Goal: Entertainment & Leisure: Consume media (video, audio)

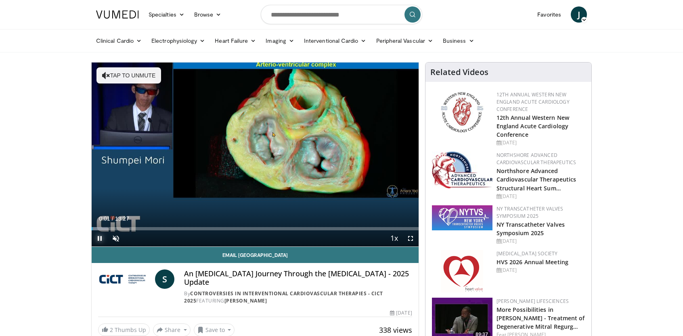
click at [99, 237] on span "Video Player" at bounding box center [100, 239] width 16 height 16
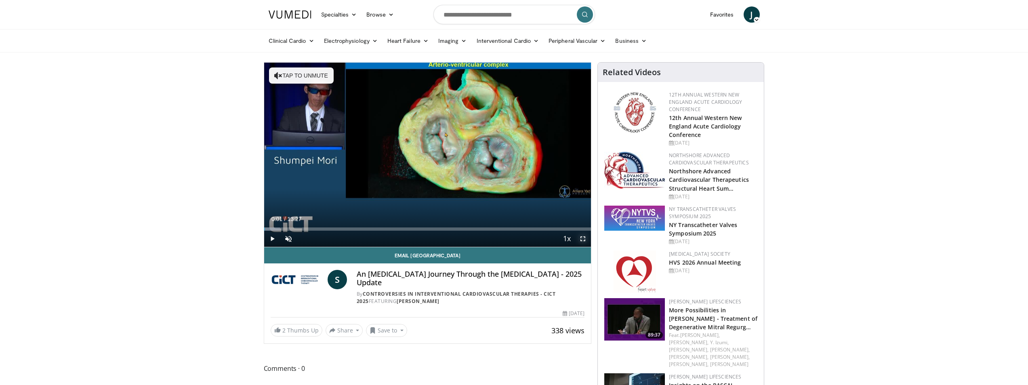
click at [581, 239] on span "Video Player" at bounding box center [583, 239] width 16 height 16
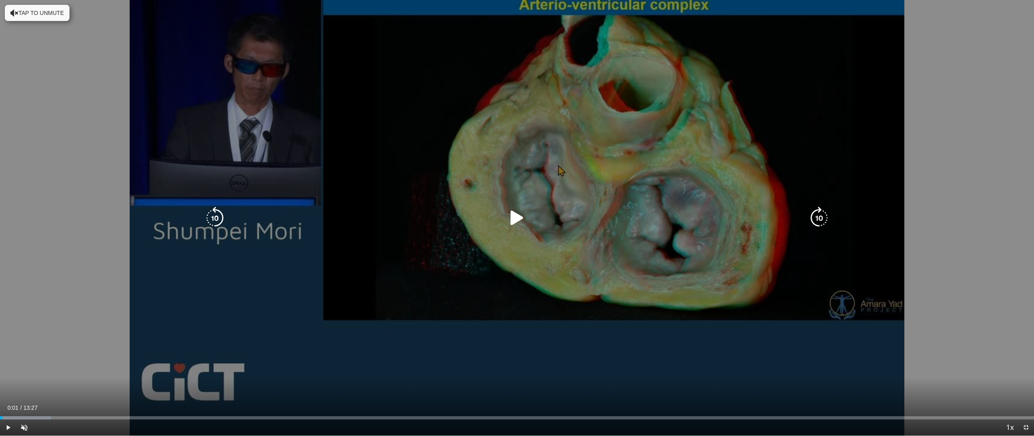
click at [514, 220] on icon "Video Player" at bounding box center [517, 218] width 23 height 23
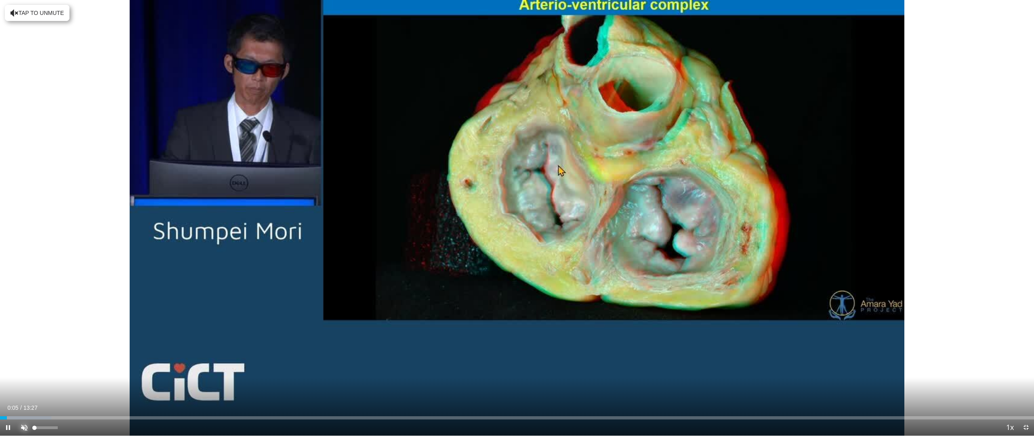
click at [24, 336] on span "Video Player" at bounding box center [24, 428] width 16 height 16
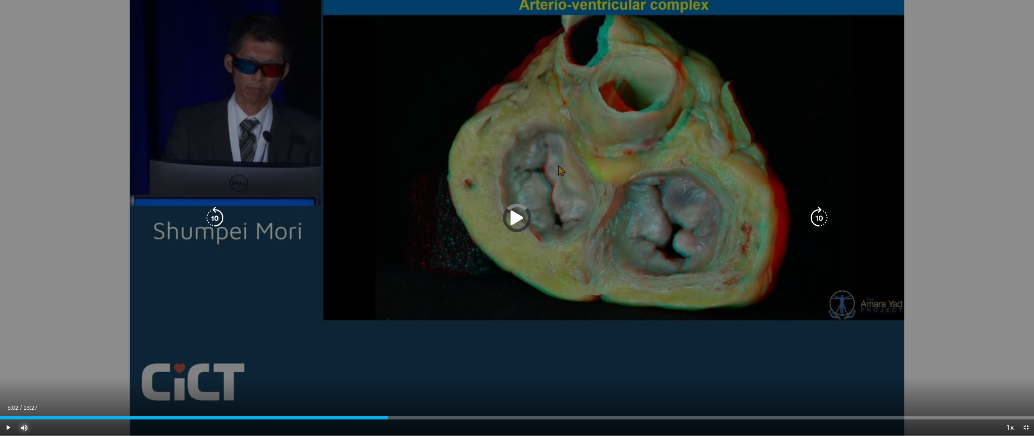
click at [388, 336] on div "Loaded : 31.95% 03:12 05:02" at bounding box center [517, 416] width 1034 height 8
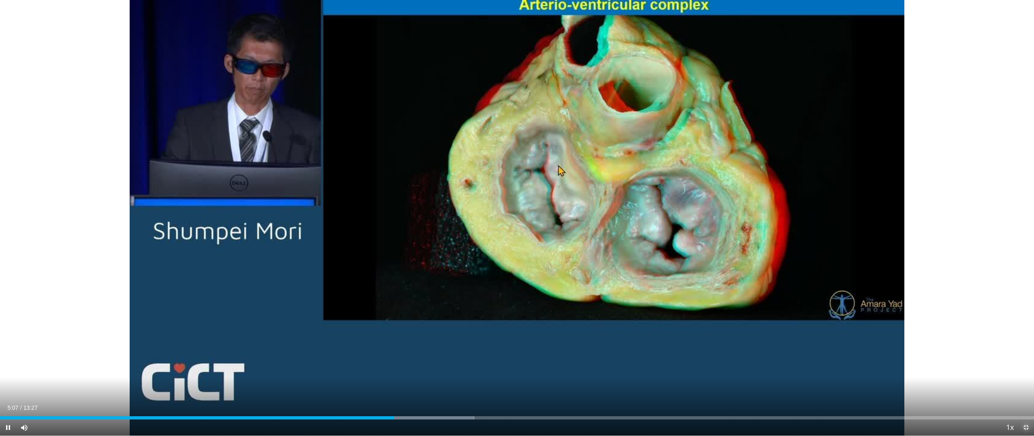
click at [689, 336] on span "Video Player" at bounding box center [1026, 428] width 16 height 16
